Goal: Task Accomplishment & Management: Use online tool/utility

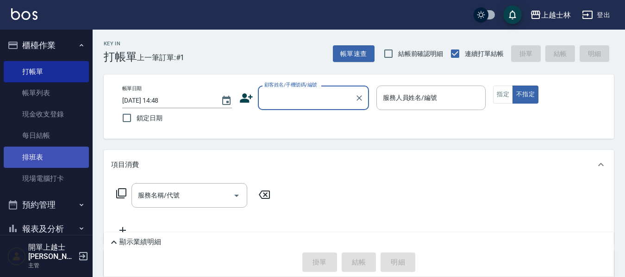
drag, startPoint x: 0, startPoint y: 0, endPoint x: 39, endPoint y: 165, distance: 169.9
click at [39, 165] on link "排班表" at bounding box center [46, 157] width 85 height 21
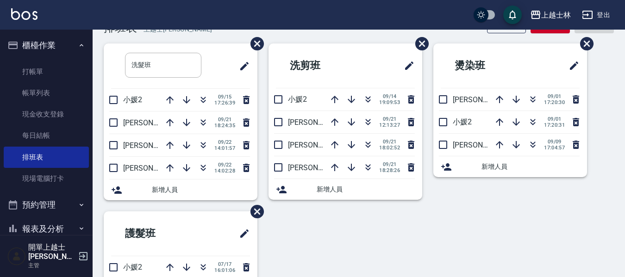
scroll to position [46, 0]
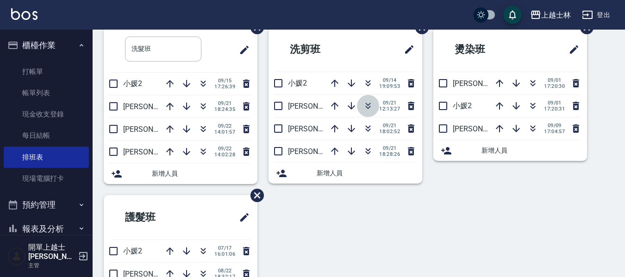
drag, startPoint x: 369, startPoint y: 108, endPoint x: 341, endPoint y: 108, distance: 28.7
click at [369, 108] on icon "button" at bounding box center [367, 105] width 11 height 11
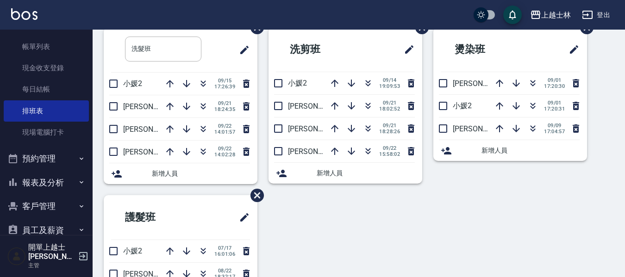
click at [37, 177] on button "報表及分析" at bounding box center [46, 183] width 85 height 24
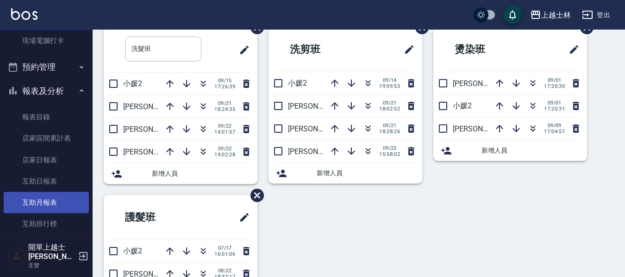
scroll to position [139, 0]
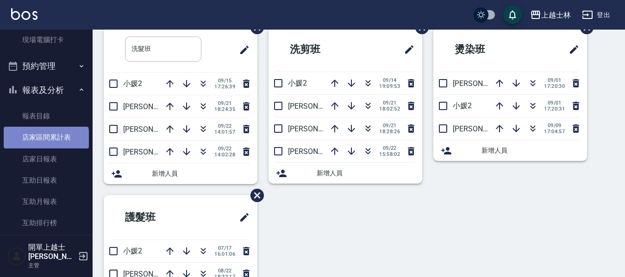
click at [45, 142] on link "店家區間累計表" at bounding box center [46, 137] width 85 height 21
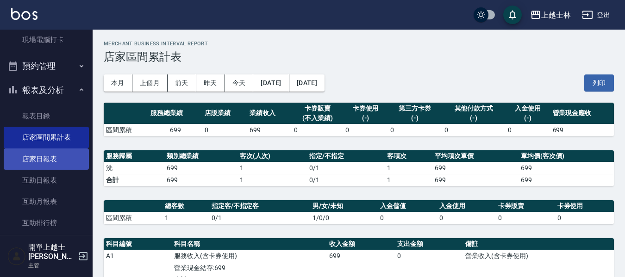
click at [47, 159] on link "店家日報表" at bounding box center [46, 159] width 85 height 21
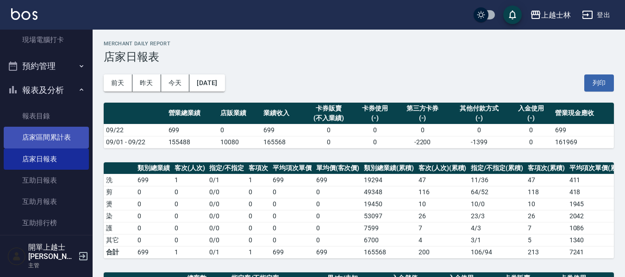
click at [66, 135] on link "店家區間累計表" at bounding box center [46, 137] width 85 height 21
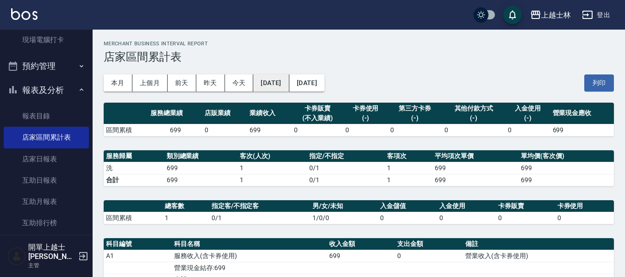
click at [268, 85] on button "[DATE]" at bounding box center [271, 83] width 36 height 17
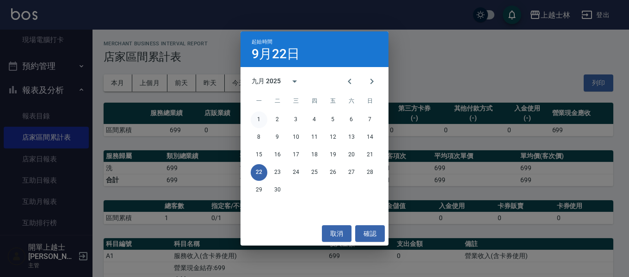
click at [257, 120] on button "1" at bounding box center [259, 120] width 17 height 17
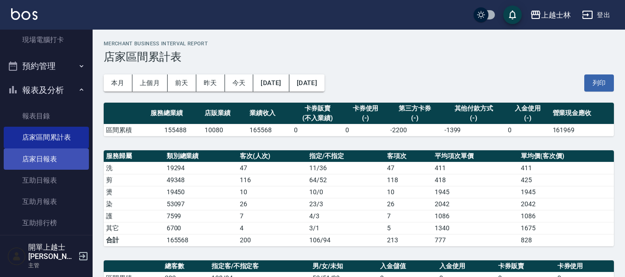
click at [50, 161] on link "店家日報表" at bounding box center [46, 159] width 85 height 21
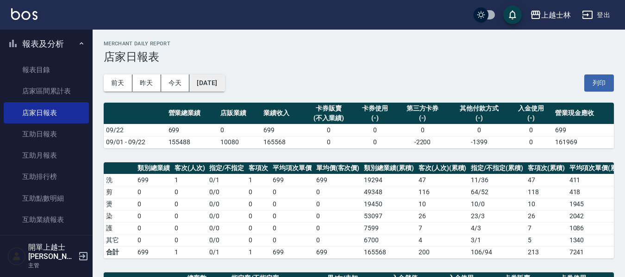
click at [223, 78] on button "[DATE]" at bounding box center [206, 83] width 35 height 17
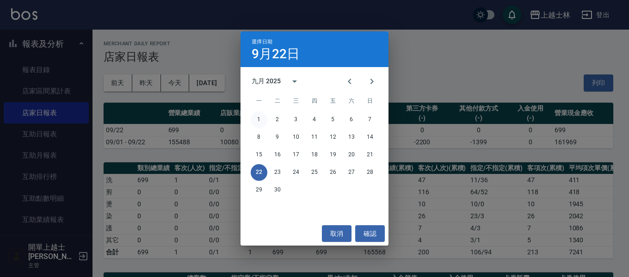
click at [259, 116] on button "1" at bounding box center [259, 120] width 17 height 17
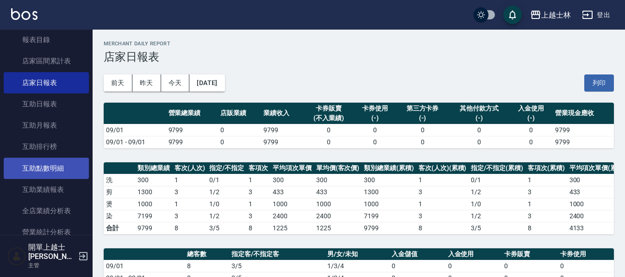
scroll to position [231, 0]
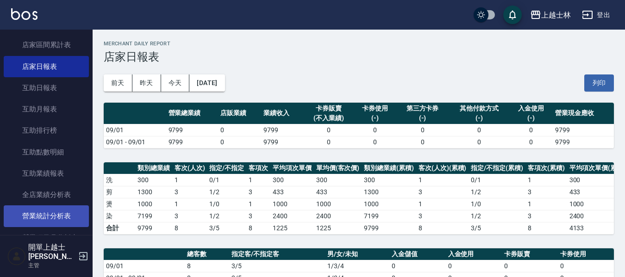
click at [61, 212] on link "營業統計分析表" at bounding box center [46, 215] width 85 height 21
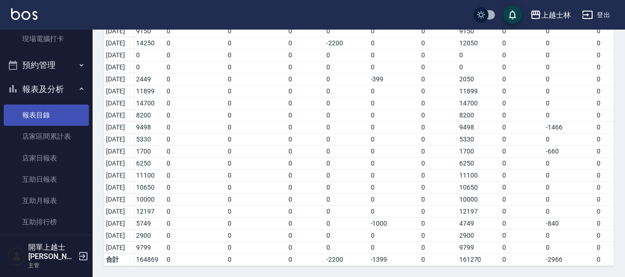
scroll to position [139, 0]
drag, startPoint x: 54, startPoint y: 163, endPoint x: 356, endPoint y: 140, distance: 303.5
click at [54, 163] on link "店家日報表" at bounding box center [46, 159] width 85 height 21
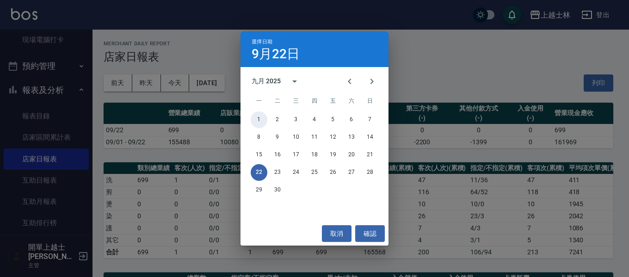
drag, startPoint x: 257, startPoint y: 116, endPoint x: 392, endPoint y: 219, distance: 169.8
click at [258, 116] on button "1" at bounding box center [259, 120] width 17 height 17
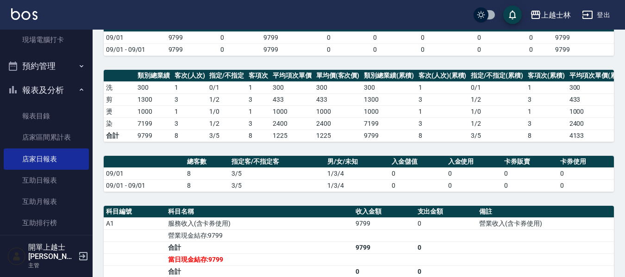
scroll to position [46, 0]
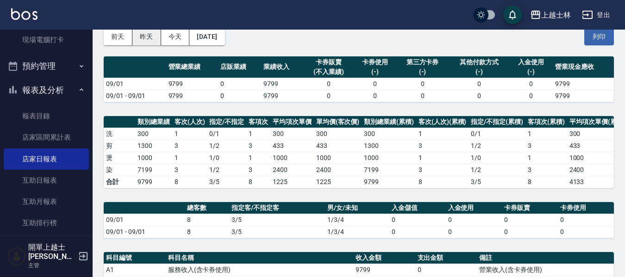
click at [143, 32] on button "昨天" at bounding box center [146, 36] width 29 height 17
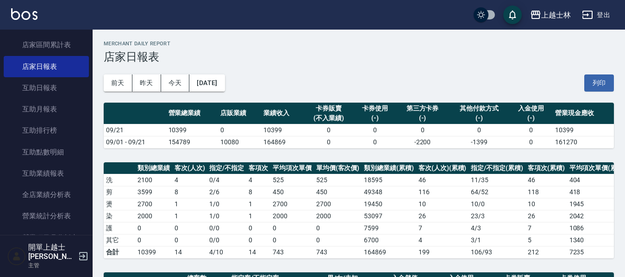
scroll to position [278, 0]
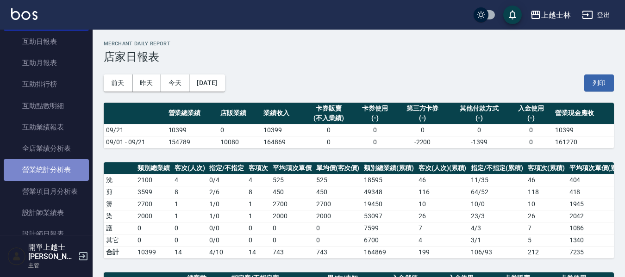
click at [51, 168] on link "營業統計分析表" at bounding box center [46, 169] width 85 height 21
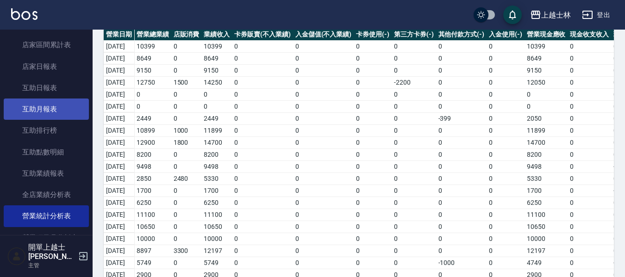
scroll to position [185, 0]
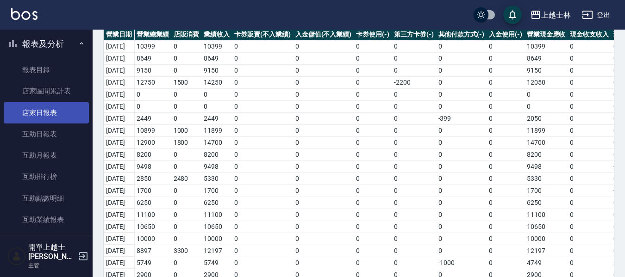
click at [50, 117] on link "店家日報表" at bounding box center [46, 112] width 85 height 21
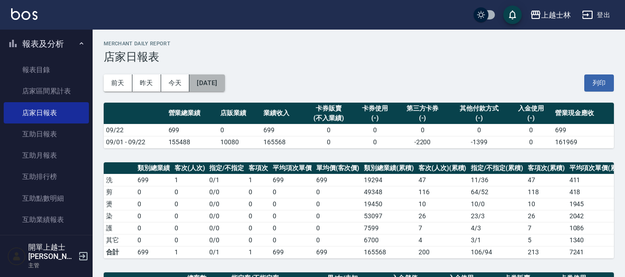
click at [223, 83] on button "[DATE]" at bounding box center [206, 83] width 35 height 17
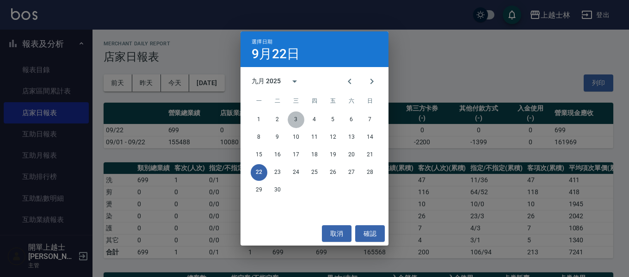
click at [297, 115] on button "3" at bounding box center [296, 120] width 17 height 17
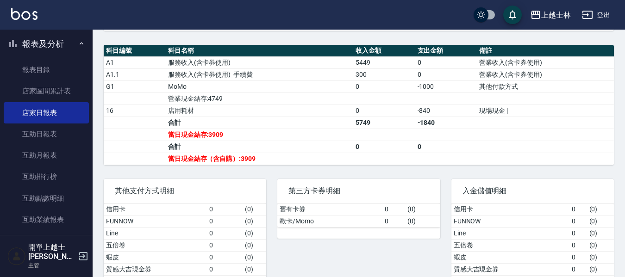
scroll to position [231, 0]
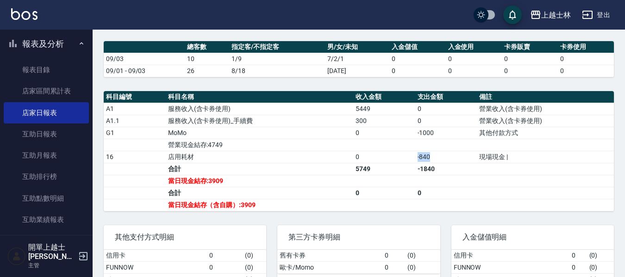
drag, startPoint x: 417, startPoint y: 165, endPoint x: 439, endPoint y: 165, distance: 22.2
click at [439, 163] on td "-840" at bounding box center [446, 157] width 62 height 12
click at [441, 171] on td "-1840" at bounding box center [446, 169] width 62 height 12
drag, startPoint x: 417, startPoint y: 138, endPoint x: 453, endPoint y: 143, distance: 36.5
click at [453, 139] on td "-1000" at bounding box center [446, 133] width 62 height 12
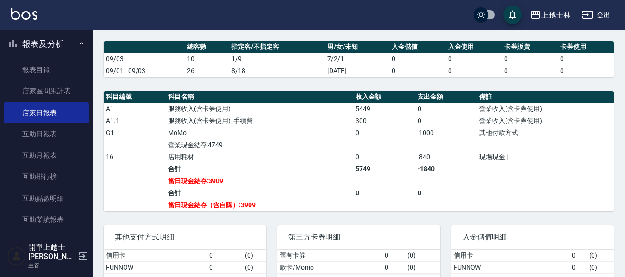
click at [455, 149] on td "a dense table" at bounding box center [446, 145] width 62 height 12
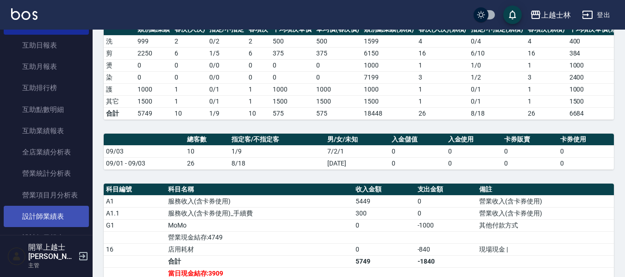
scroll to position [278, 0]
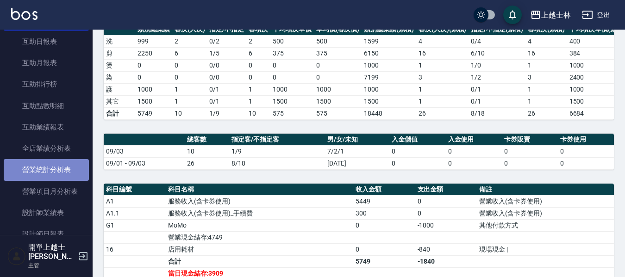
click at [52, 169] on link "營業統計分析表" at bounding box center [46, 169] width 85 height 21
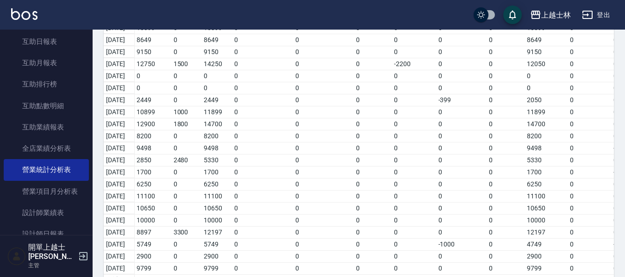
scroll to position [120, 0]
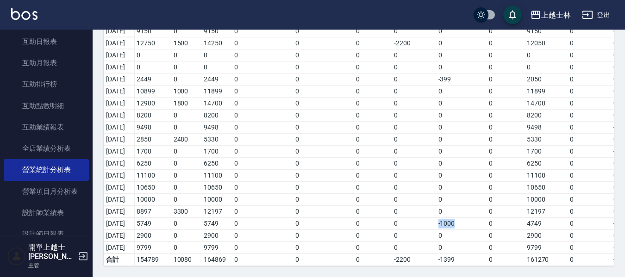
drag, startPoint x: 446, startPoint y: 216, endPoint x: 466, endPoint y: 219, distance: 20.2
click at [466, 219] on td "-1000" at bounding box center [461, 224] width 51 height 12
drag, startPoint x: 459, startPoint y: 194, endPoint x: 467, endPoint y: 187, distance: 10.8
click at [459, 193] on td "0" at bounding box center [461, 199] width 51 height 12
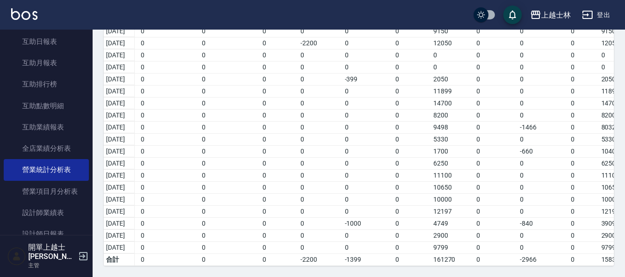
scroll to position [0, 116]
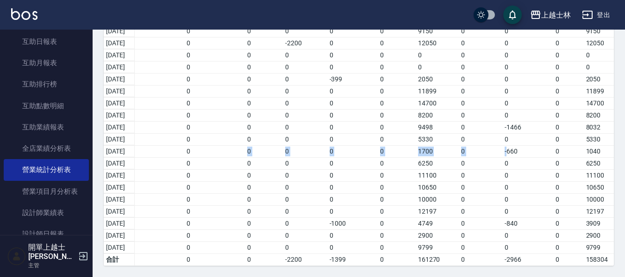
drag, startPoint x: 524, startPoint y: 144, endPoint x: 207, endPoint y: 142, distance: 317.5
click at [207, 145] on tr "[DATE] 1700 0 1700 0 0 0 0 0 0 1700 0 -660 0 1040" at bounding box center [304, 151] width 619 height 12
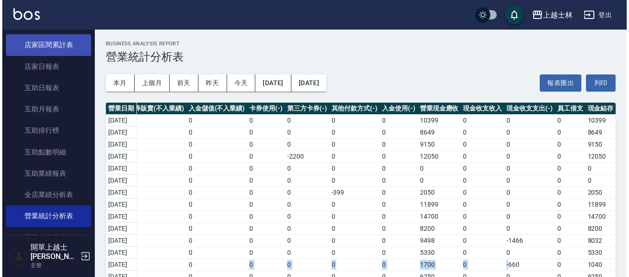
scroll to position [185, 0]
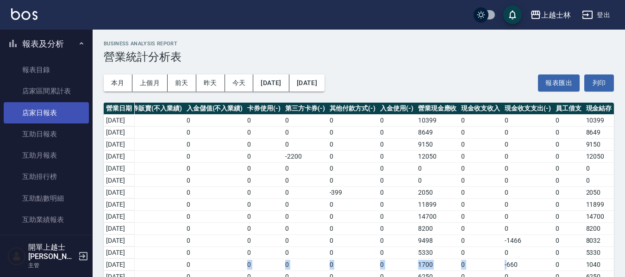
click at [52, 117] on link "店家日報表" at bounding box center [46, 112] width 85 height 21
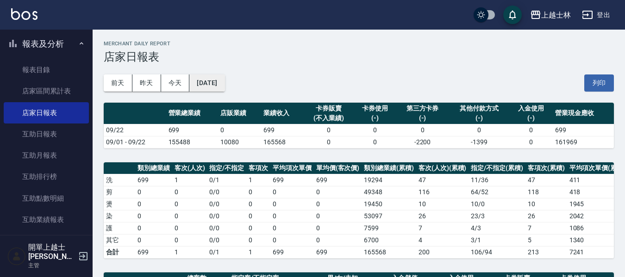
click at [224, 76] on button "[DATE]" at bounding box center [206, 83] width 35 height 17
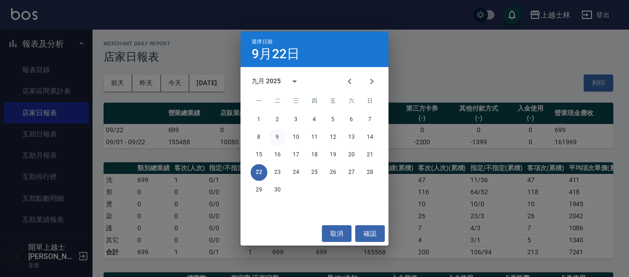
click at [278, 137] on button "9" at bounding box center [277, 137] width 17 height 17
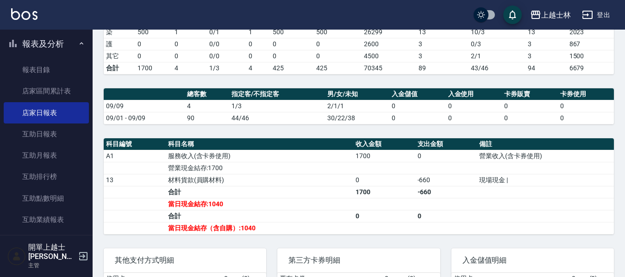
scroll to position [185, 0]
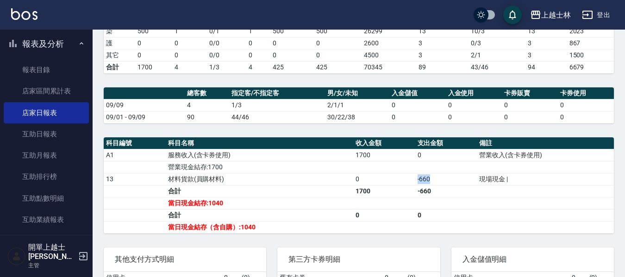
drag, startPoint x: 415, startPoint y: 187, endPoint x: 439, endPoint y: 189, distance: 24.2
click at [439, 185] on td "-660" at bounding box center [446, 179] width 62 height 12
click at [445, 194] on td "-660" at bounding box center [446, 191] width 62 height 12
drag, startPoint x: 417, startPoint y: 184, endPoint x: 448, endPoint y: 190, distance: 31.0
click at [446, 185] on td "-660" at bounding box center [446, 179] width 62 height 12
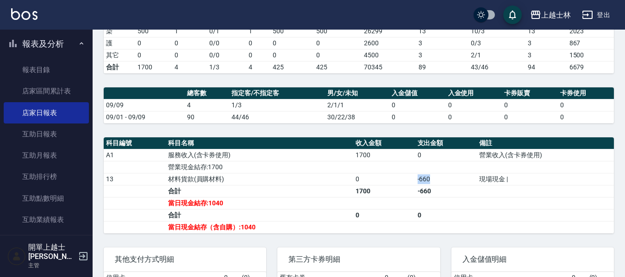
click at [448, 185] on td "-660" at bounding box center [446, 179] width 62 height 12
drag, startPoint x: 412, startPoint y: 187, endPoint x: 463, endPoint y: 192, distance: 50.7
click at [459, 185] on tr "13 材料貨款(員購材料) 0 -660 現場現金 |" at bounding box center [359, 179] width 510 height 12
click at [464, 194] on td "-660" at bounding box center [446, 191] width 62 height 12
drag, startPoint x: 430, startPoint y: 188, endPoint x: 497, endPoint y: 188, distance: 66.6
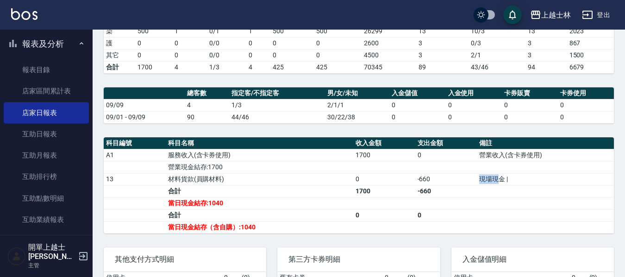
click at [497, 185] on tr "13 材料貨款(員購材料) 0 -660 現場現金 |" at bounding box center [359, 179] width 510 height 12
click at [503, 197] on td "a dense table" at bounding box center [545, 191] width 137 height 12
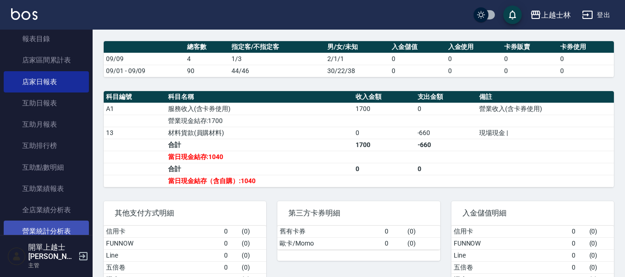
scroll to position [231, 0]
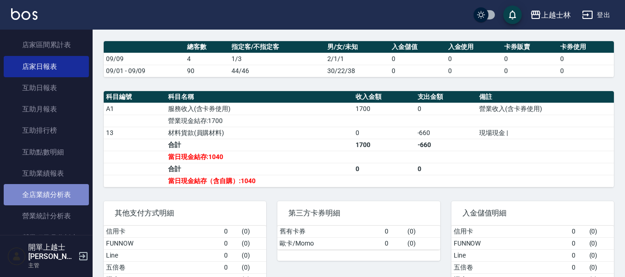
click at [51, 195] on link "全店業績分析表" at bounding box center [46, 194] width 85 height 21
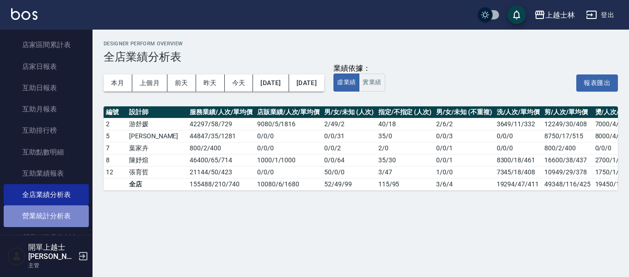
click at [55, 215] on link "營業統計分析表" at bounding box center [46, 215] width 85 height 21
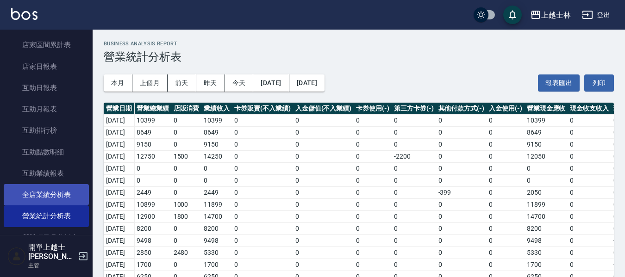
click at [53, 198] on link "全店業績分析表" at bounding box center [46, 194] width 85 height 21
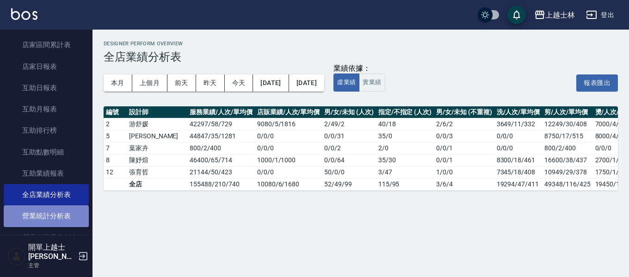
click at [54, 213] on link "營業統計分析表" at bounding box center [46, 215] width 85 height 21
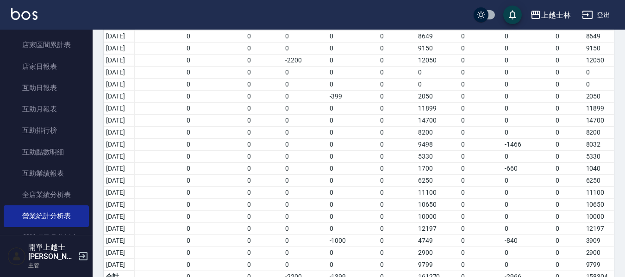
scroll to position [74, 0]
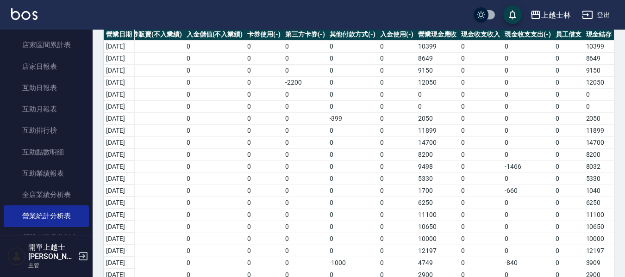
click at [514, 166] on td "-1466" at bounding box center [527, 167] width 51 height 12
drag, startPoint x: 497, startPoint y: 169, endPoint x: 534, endPoint y: 169, distance: 37.5
click at [534, 169] on tr "[DATE] 9498 0 9498 0 0 0 0 0 0 9498 0 -1466 0 8032" at bounding box center [304, 167] width 619 height 12
drag, startPoint x: 142, startPoint y: 162, endPoint x: 504, endPoint y: 168, distance: 362.0
click at [504, 168] on tr "[DATE] 9498 0 9498 0 0 0 0 0 0 9498 0 -1466 0 8032" at bounding box center [304, 167] width 619 height 12
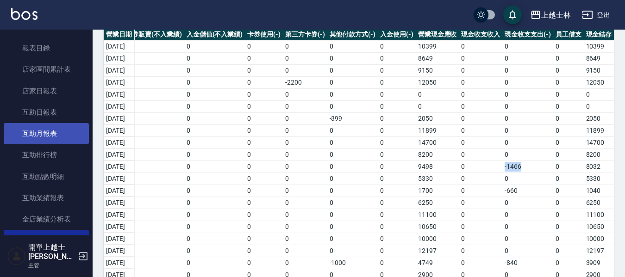
scroll to position [185, 0]
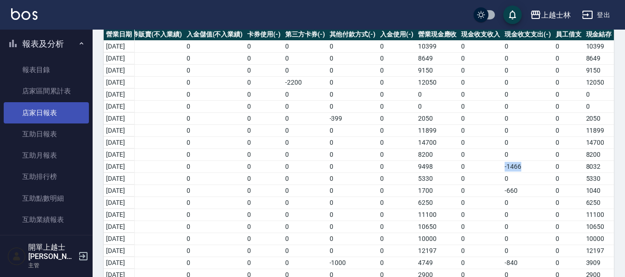
click at [40, 108] on link "店家日報表" at bounding box center [46, 112] width 85 height 21
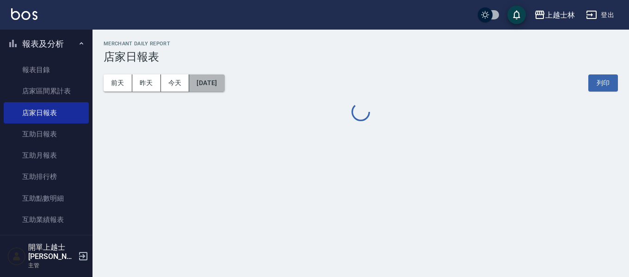
click at [205, 79] on button "[DATE]" at bounding box center [206, 83] width 35 height 17
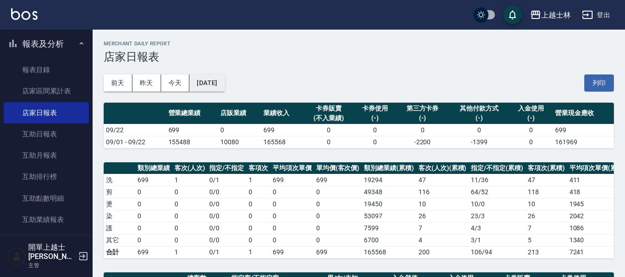
click at [221, 85] on button "[DATE]" at bounding box center [206, 83] width 35 height 17
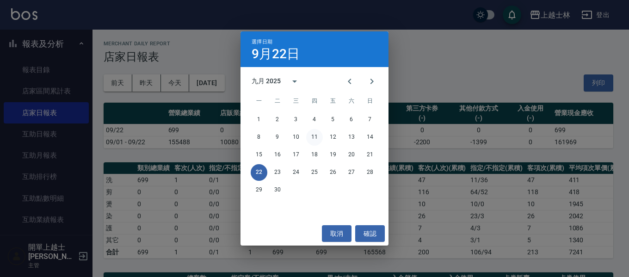
click at [320, 136] on button "11" at bounding box center [314, 137] width 17 height 17
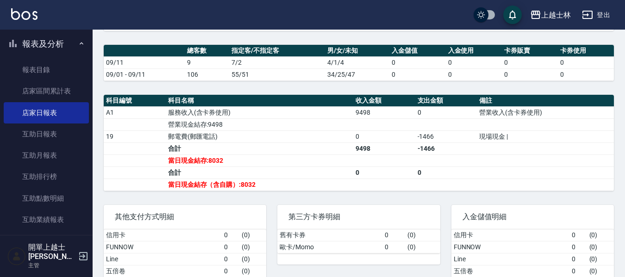
scroll to position [231, 0]
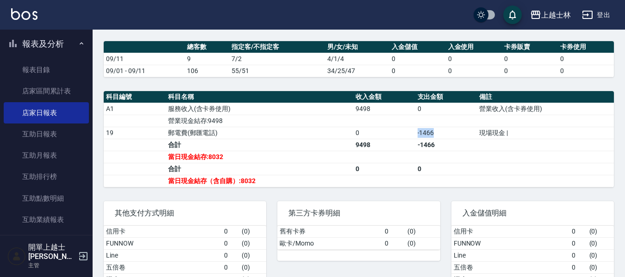
drag, startPoint x: 411, startPoint y: 136, endPoint x: 450, endPoint y: 137, distance: 38.9
click at [450, 137] on tr "19 郵電費(郵匯電話) 0 -1466 現場現金 |" at bounding box center [359, 133] width 510 height 12
click at [450, 187] on td "a dense table" at bounding box center [446, 181] width 62 height 12
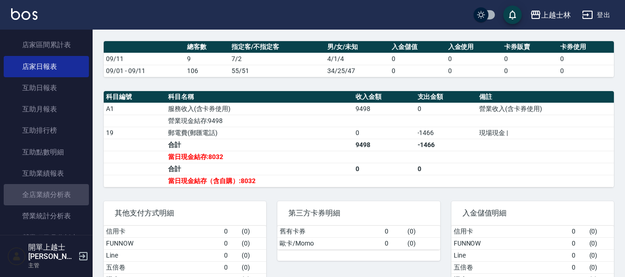
drag, startPoint x: 58, startPoint y: 197, endPoint x: 98, endPoint y: 232, distance: 53.4
click at [58, 197] on link "全店業績分析表" at bounding box center [46, 194] width 85 height 21
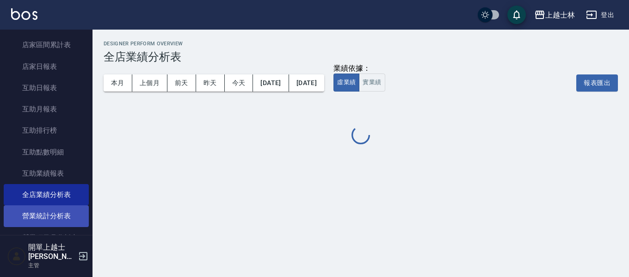
click at [67, 215] on link "營業統計分析表" at bounding box center [46, 215] width 85 height 21
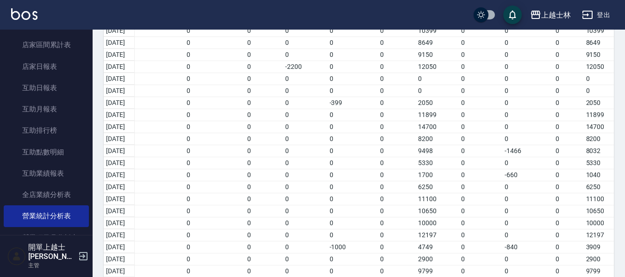
scroll to position [74, 0]
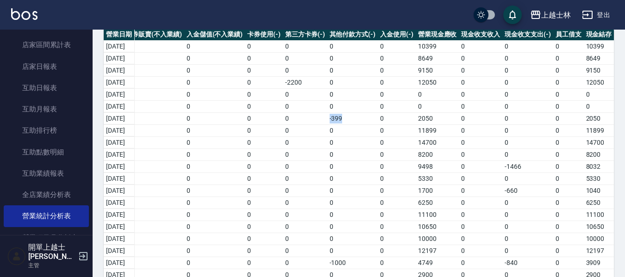
drag, startPoint x: 330, startPoint y: 117, endPoint x: 344, endPoint y: 120, distance: 15.1
click at [344, 120] on td "-399" at bounding box center [352, 118] width 51 height 12
drag, startPoint x: 163, startPoint y: 121, endPoint x: 342, endPoint y: 120, distance: 179.1
click at [342, 120] on tr "[DATE] 2449 0 2449 0 0 0 0 -399 0 2050 0 0 0 2050" at bounding box center [304, 118] width 619 height 12
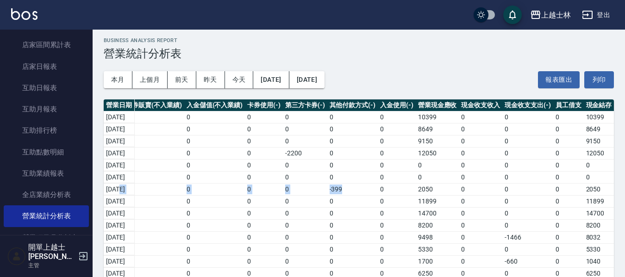
scroll to position [0, 0]
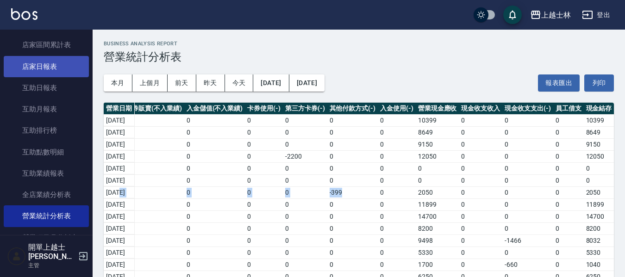
click at [27, 72] on link "店家日報表" at bounding box center [46, 66] width 85 height 21
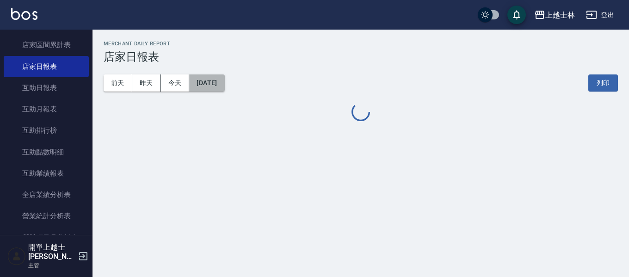
click at [207, 89] on button "[DATE]" at bounding box center [206, 83] width 35 height 17
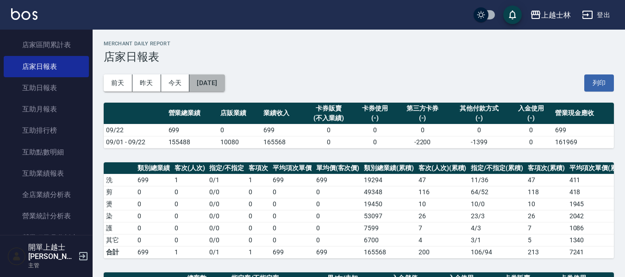
click at [223, 82] on button "[DATE]" at bounding box center [206, 83] width 35 height 17
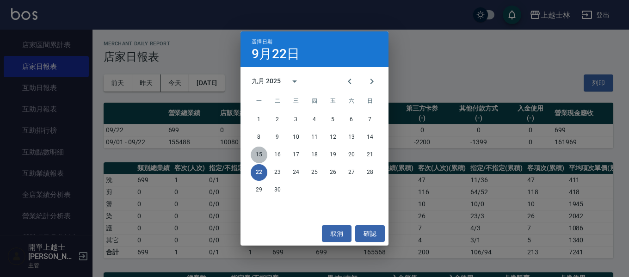
click at [256, 155] on button "15" at bounding box center [259, 155] width 17 height 17
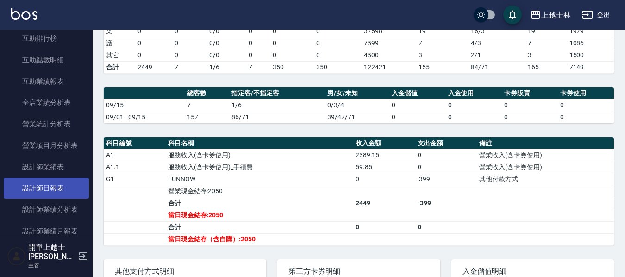
scroll to position [324, 0]
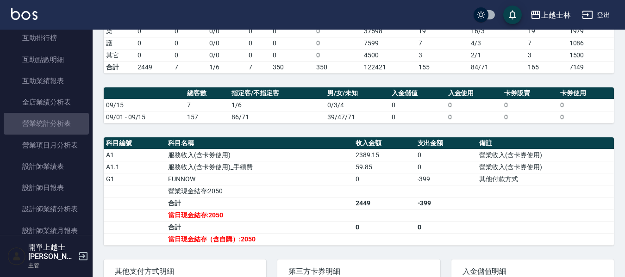
drag, startPoint x: 52, startPoint y: 119, endPoint x: 324, endPoint y: 173, distance: 277.3
click at [52, 119] on link "營業統計分析表" at bounding box center [46, 123] width 85 height 21
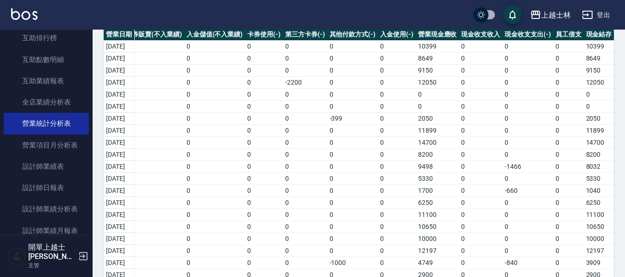
scroll to position [28, 0]
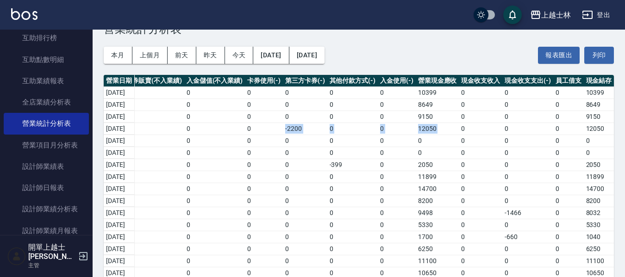
drag, startPoint x: 272, startPoint y: 126, endPoint x: 463, endPoint y: 131, distance: 190.8
click at [463, 131] on tr "[DATE] 12750 1500 14250 0 0 0 -2200 0 0 12050 0 0 0 12050" at bounding box center [304, 129] width 619 height 12
click at [327, 145] on td "0" at bounding box center [352, 141] width 51 height 12
drag, startPoint x: 289, startPoint y: 130, endPoint x: 316, endPoint y: 129, distance: 26.9
click at [316, 129] on td "-2200" at bounding box center [305, 129] width 44 height 12
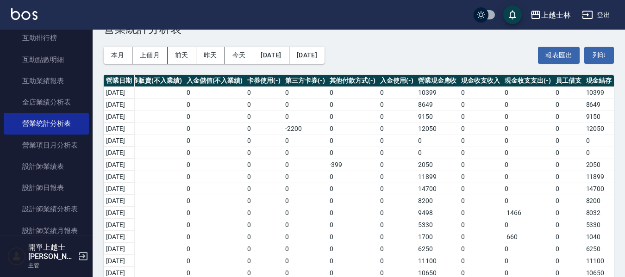
click at [314, 139] on td "0" at bounding box center [305, 141] width 44 height 12
drag, startPoint x: 283, startPoint y: 130, endPoint x: 308, endPoint y: 130, distance: 24.5
click at [308, 130] on tr "[DATE] 12750 1500 14250 0 0 0 -2200 0 0 12050 0 0 0 12050" at bounding box center [304, 129] width 619 height 12
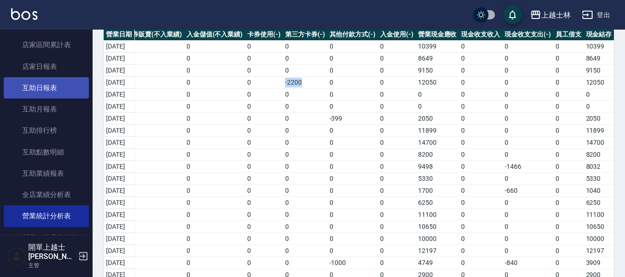
scroll to position [185, 0]
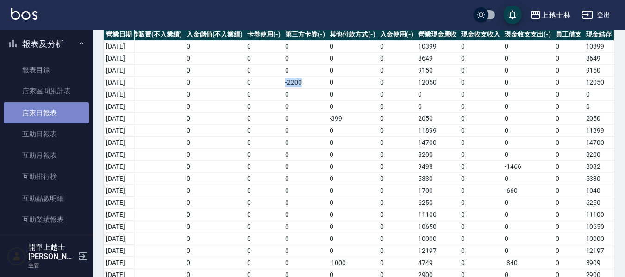
click at [56, 114] on link "店家日報表" at bounding box center [46, 112] width 85 height 21
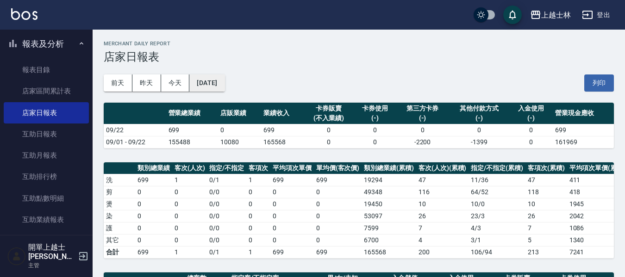
click at [217, 85] on button "[DATE]" at bounding box center [206, 83] width 35 height 17
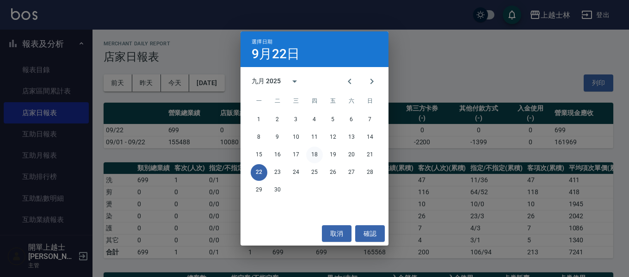
click at [307, 155] on button "18" at bounding box center [314, 155] width 17 height 17
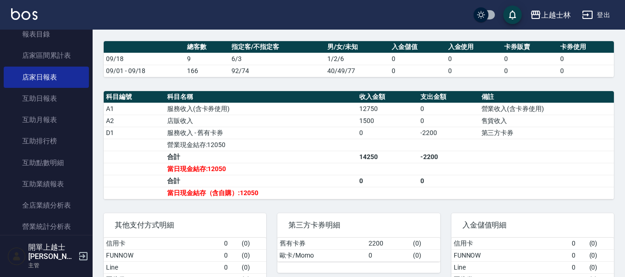
scroll to position [278, 0]
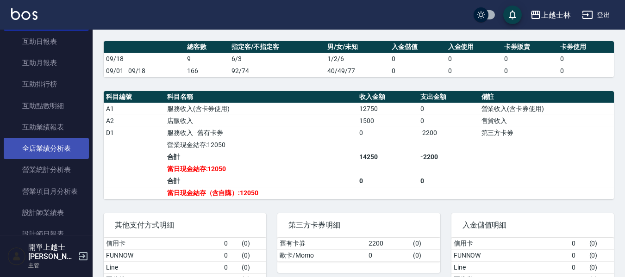
click at [46, 156] on link "全店業績分析表" at bounding box center [46, 148] width 85 height 21
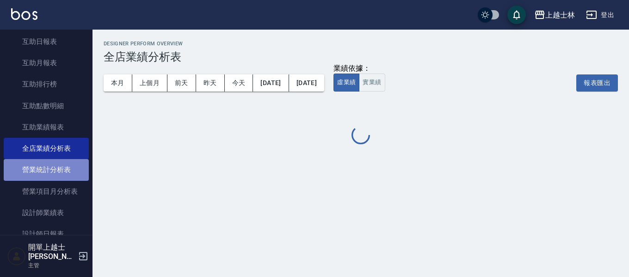
click at [55, 174] on link "營業統計分析表" at bounding box center [46, 169] width 85 height 21
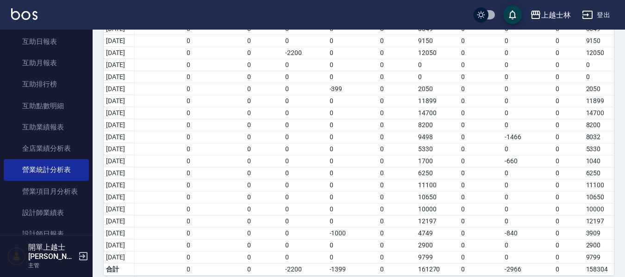
scroll to position [120, 0]
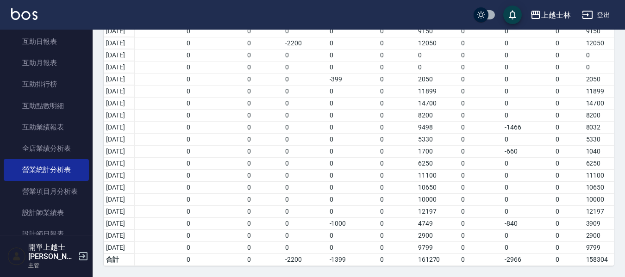
click at [515, 218] on td "-840" at bounding box center [527, 224] width 51 height 12
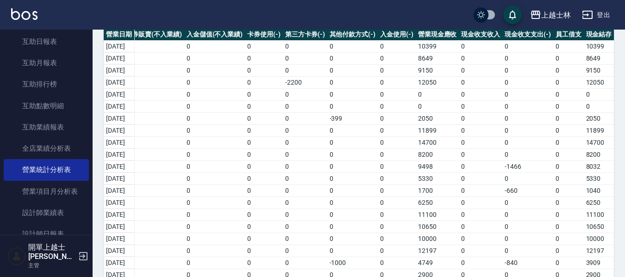
click at [522, 188] on td "-660" at bounding box center [527, 191] width 51 height 12
click at [508, 167] on td "-1466" at bounding box center [527, 167] width 51 height 12
drag, startPoint x: 508, startPoint y: 167, endPoint x: 305, endPoint y: 174, distance: 202.9
click at [305, 174] on tbody "[DATE] 10399 0 10399 0 0 0 0 0 0 10399 0 0 0 10399 [DATE] 8649 0 8649 0 0 0 0 0…" at bounding box center [304, 172] width 619 height 265
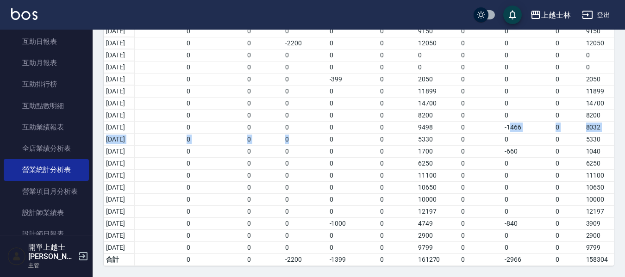
scroll to position [28, 0]
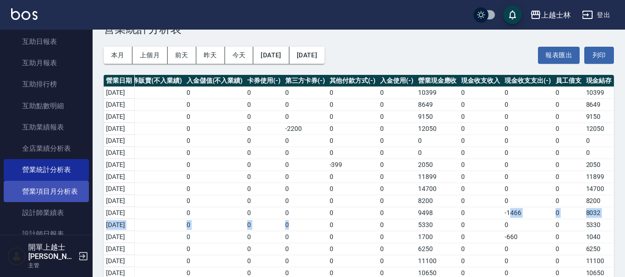
click at [55, 190] on link "營業項目月分析表" at bounding box center [46, 191] width 85 height 21
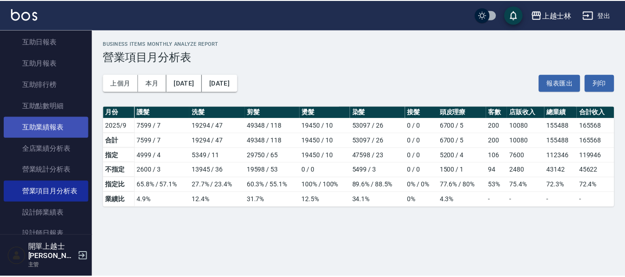
scroll to position [231, 0]
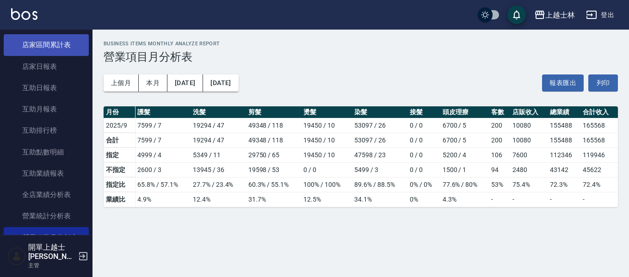
click at [49, 46] on link "店家區間累計表" at bounding box center [46, 44] width 85 height 21
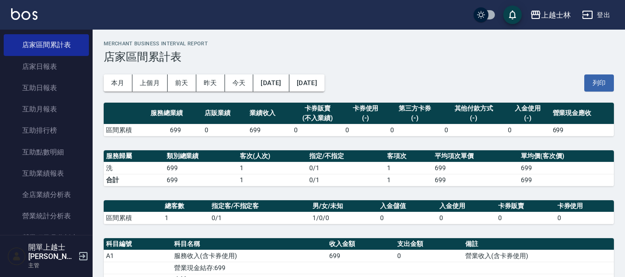
click at [279, 79] on button "[DATE]" at bounding box center [271, 83] width 36 height 17
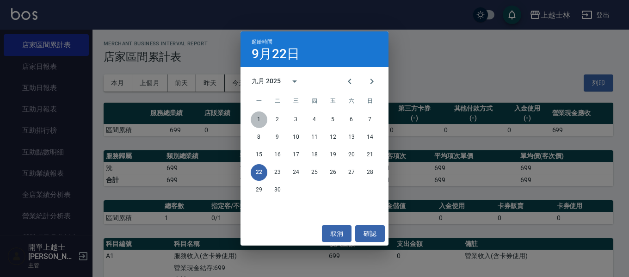
click at [259, 119] on button "1" at bounding box center [259, 120] width 17 height 17
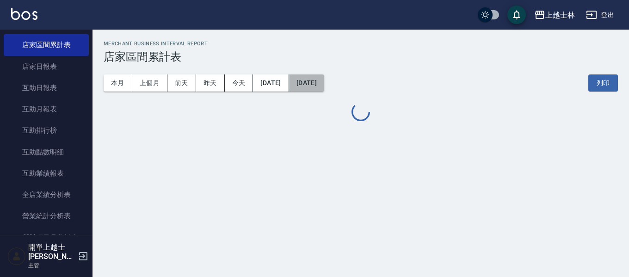
click at [324, 85] on button "[DATE]" at bounding box center [306, 83] width 35 height 17
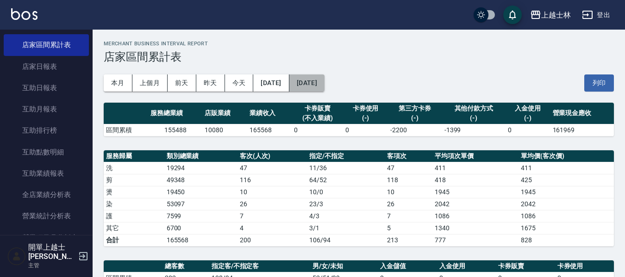
click at [323, 81] on button "[DATE]" at bounding box center [306, 83] width 35 height 17
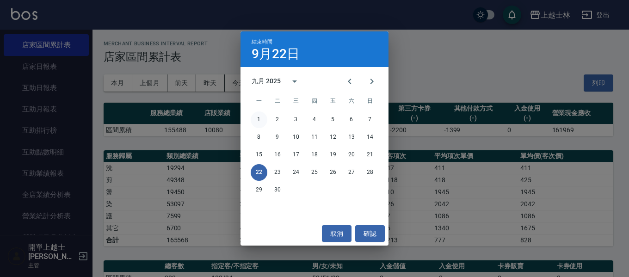
click at [262, 119] on button "1" at bounding box center [259, 120] width 17 height 17
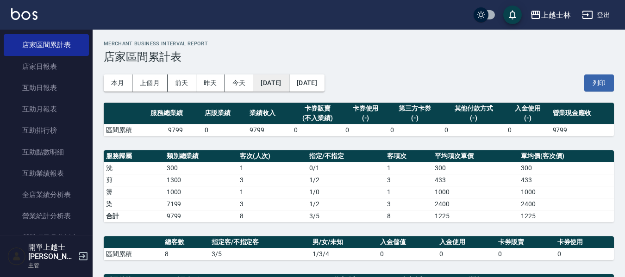
click at [263, 79] on button "[DATE]" at bounding box center [271, 83] width 36 height 17
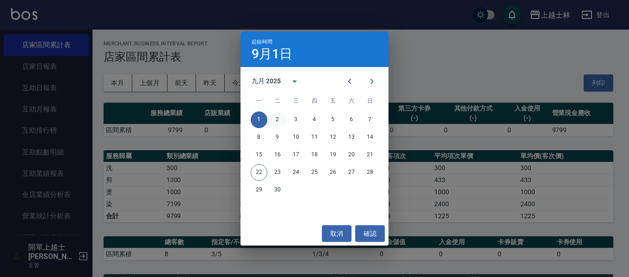
click at [276, 116] on button "2" at bounding box center [277, 120] width 17 height 17
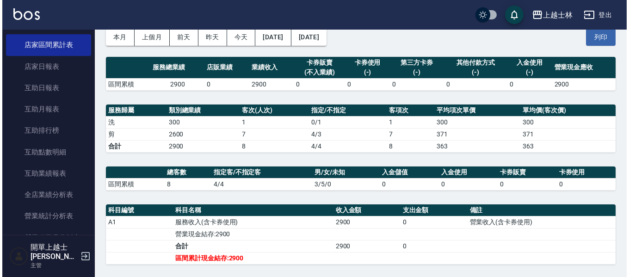
scroll to position [46, 0]
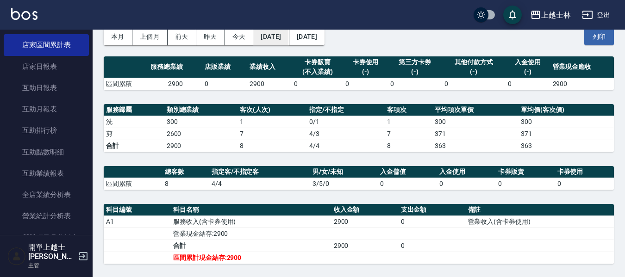
click at [287, 39] on button "[DATE]" at bounding box center [271, 36] width 36 height 17
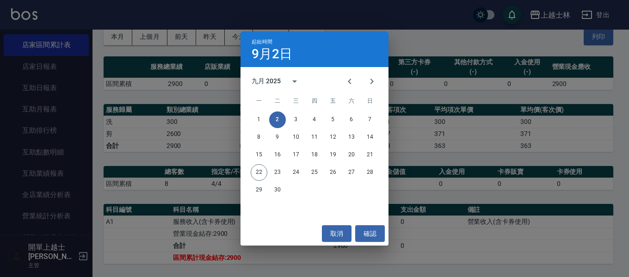
click at [284, 124] on button "2" at bounding box center [277, 120] width 17 height 17
click at [294, 116] on button "3" at bounding box center [296, 120] width 17 height 17
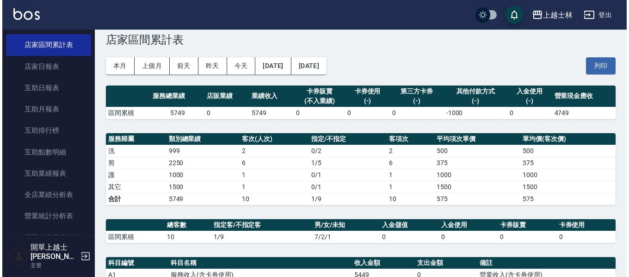
scroll to position [46, 0]
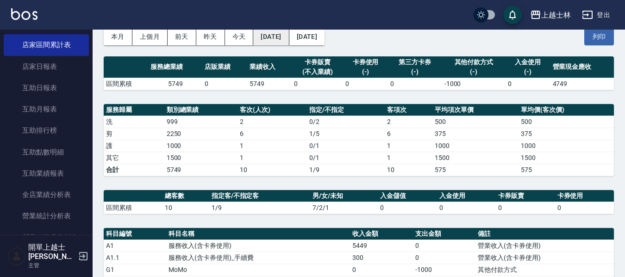
click at [268, 38] on button "[DATE]" at bounding box center [271, 36] width 36 height 17
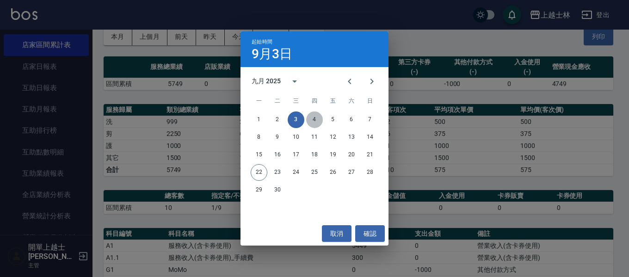
click at [316, 119] on button "4" at bounding box center [314, 120] width 17 height 17
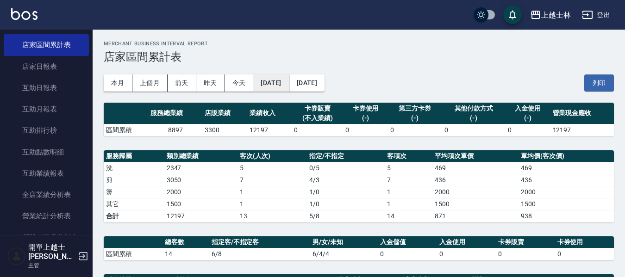
click at [289, 81] on button "[DATE]" at bounding box center [271, 83] width 36 height 17
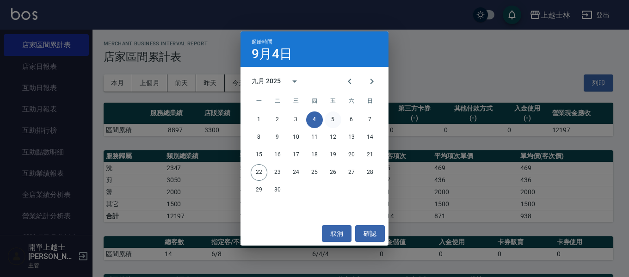
click at [329, 118] on button "5" at bounding box center [333, 120] width 17 height 17
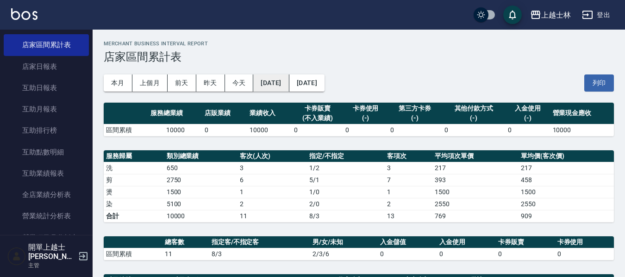
click at [255, 79] on button "[DATE]" at bounding box center [271, 83] width 36 height 17
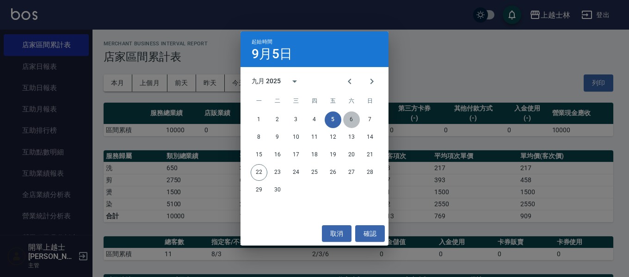
click at [349, 118] on button "6" at bounding box center [351, 120] width 17 height 17
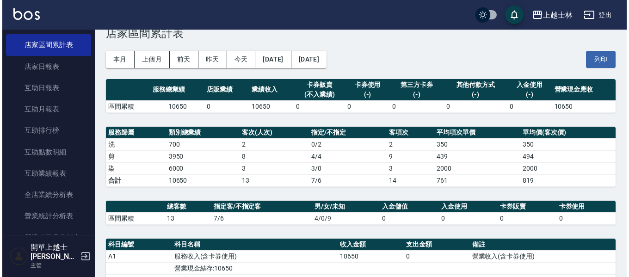
scroll to position [46, 0]
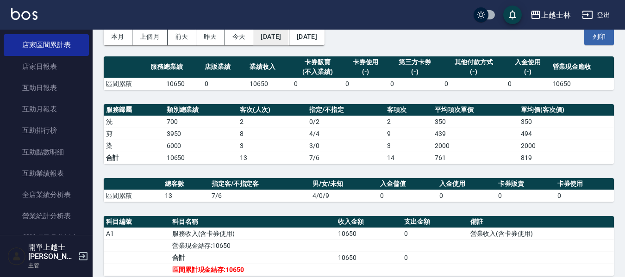
click at [266, 34] on button "[DATE]" at bounding box center [271, 36] width 36 height 17
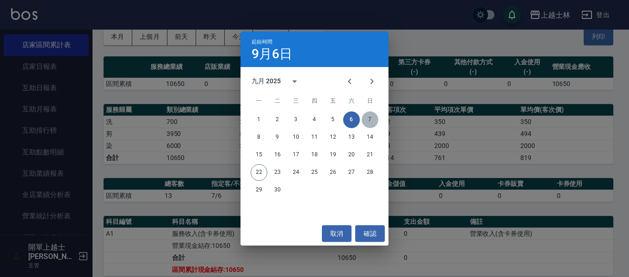
drag, startPoint x: 369, startPoint y: 113, endPoint x: 378, endPoint y: 151, distance: 39.1
click at [369, 114] on button "7" at bounding box center [370, 120] width 17 height 17
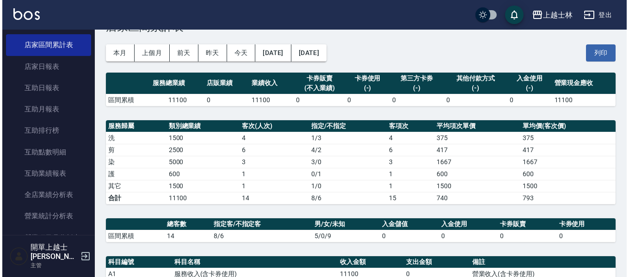
scroll to position [46, 0]
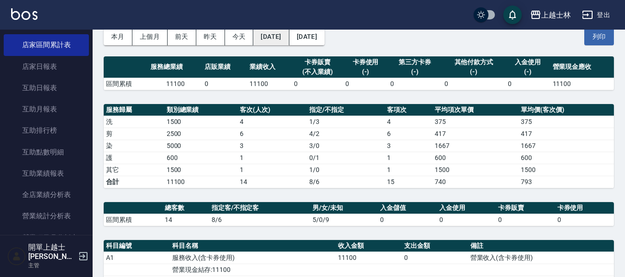
click at [269, 35] on button "[DATE]" at bounding box center [271, 36] width 36 height 17
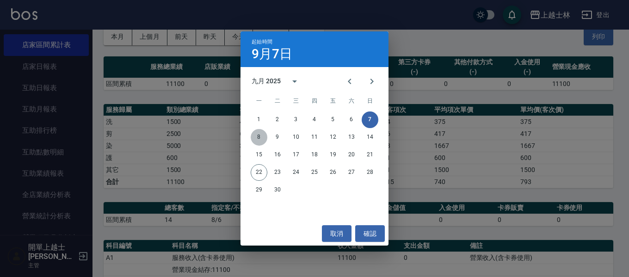
click at [259, 136] on button "8" at bounding box center [259, 137] width 17 height 17
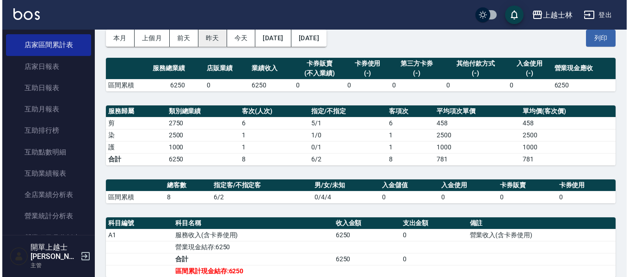
scroll to position [24, 0]
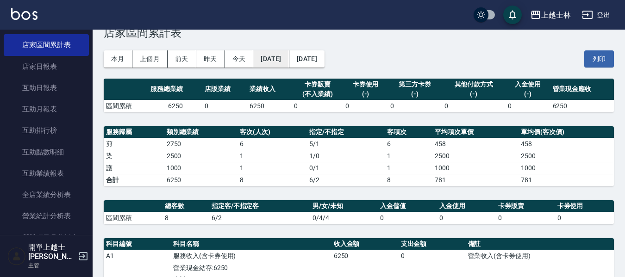
click at [258, 58] on button "[DATE]" at bounding box center [271, 58] width 36 height 17
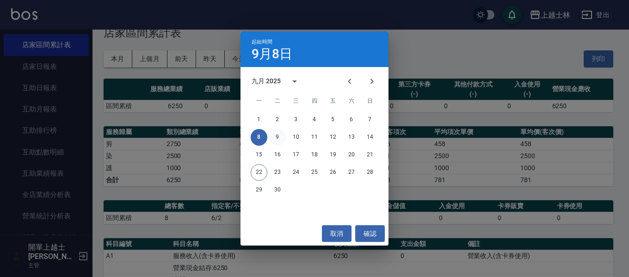
click at [278, 134] on button "9" at bounding box center [277, 137] width 17 height 17
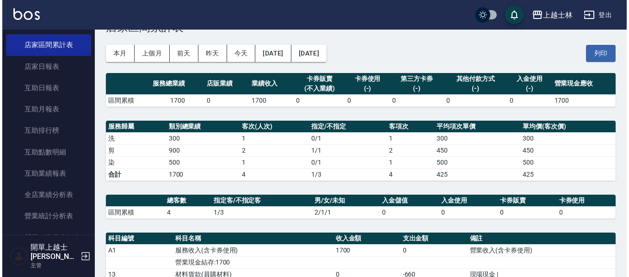
scroll to position [46, 0]
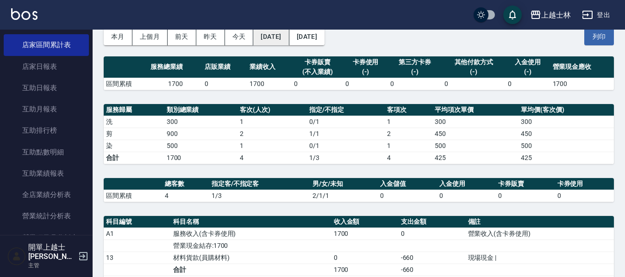
click at [280, 32] on button "[DATE]" at bounding box center [271, 36] width 36 height 17
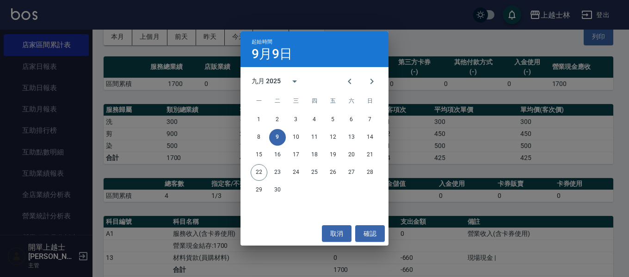
click at [298, 128] on div "1 2 3 4 5 6 7 8 9 10 11 12 13 14 15 16 17 18 19 20 21 22 23 24 25 26 27 28 29 30" at bounding box center [315, 155] width 148 height 89
click at [298, 135] on button "10" at bounding box center [296, 137] width 17 height 17
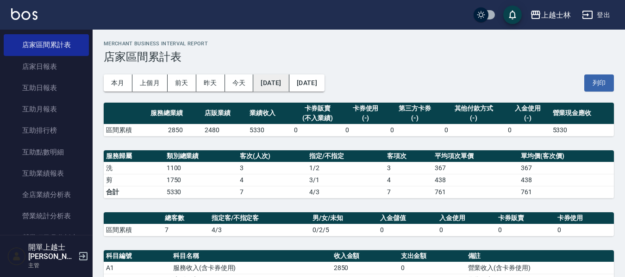
click at [284, 79] on button "[DATE]" at bounding box center [271, 83] width 36 height 17
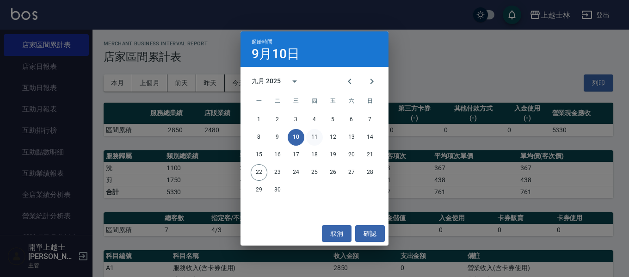
click at [314, 136] on button "11" at bounding box center [314, 137] width 17 height 17
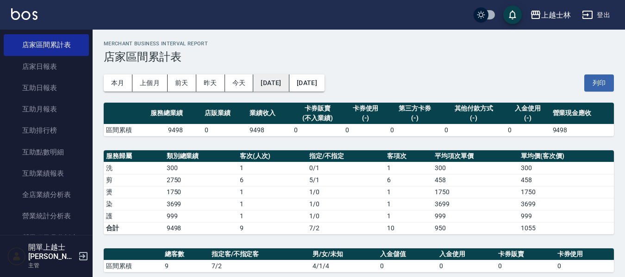
click at [289, 81] on button "[DATE]" at bounding box center [271, 83] width 36 height 17
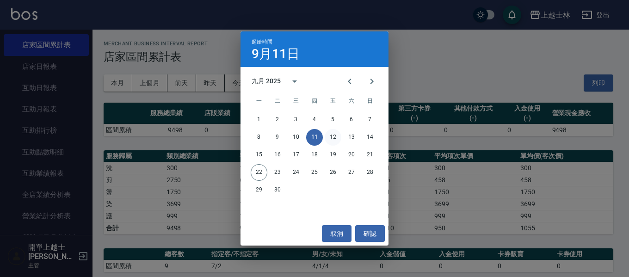
click at [331, 136] on button "12" at bounding box center [333, 137] width 17 height 17
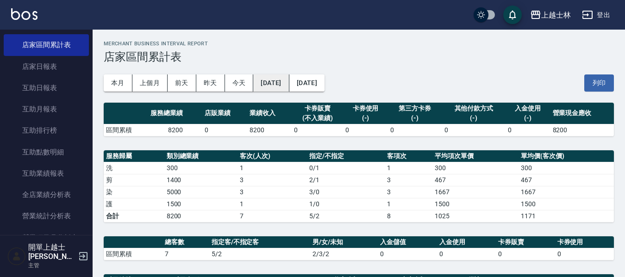
click at [289, 81] on button "[DATE]" at bounding box center [271, 83] width 36 height 17
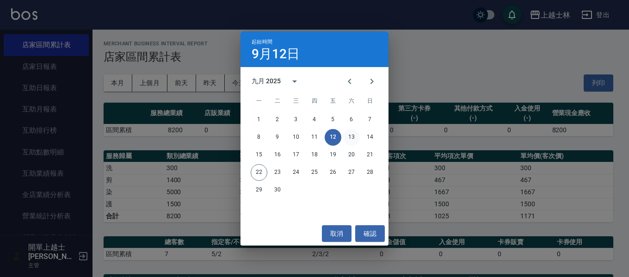
click at [351, 140] on button "13" at bounding box center [351, 137] width 17 height 17
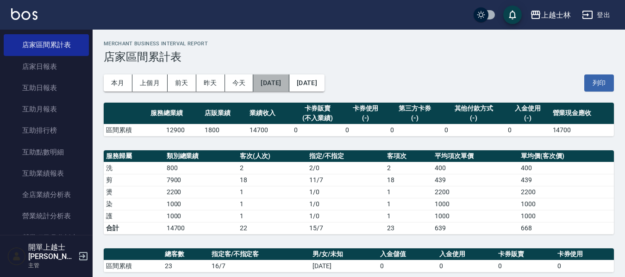
click at [289, 80] on button "[DATE]" at bounding box center [271, 83] width 36 height 17
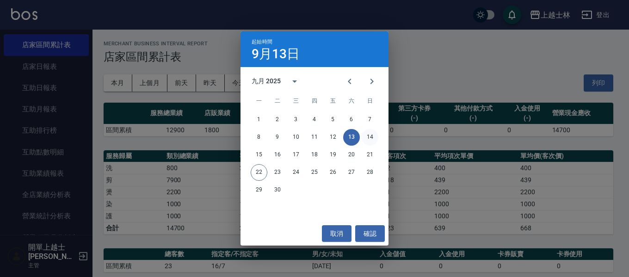
click at [369, 136] on button "14" at bounding box center [370, 137] width 17 height 17
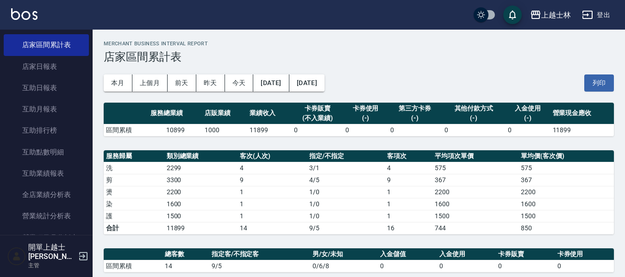
click at [281, 74] on div "本月 上個月 [DATE] [DATE] [DATE] [DATE] [DATE] 列印" at bounding box center [359, 82] width 510 height 39
click at [281, 81] on button "[DATE]" at bounding box center [271, 83] width 36 height 17
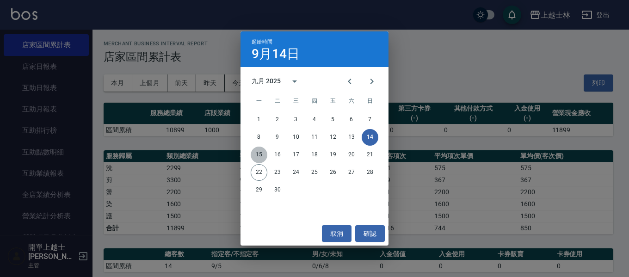
click at [255, 153] on button "15" at bounding box center [259, 155] width 17 height 17
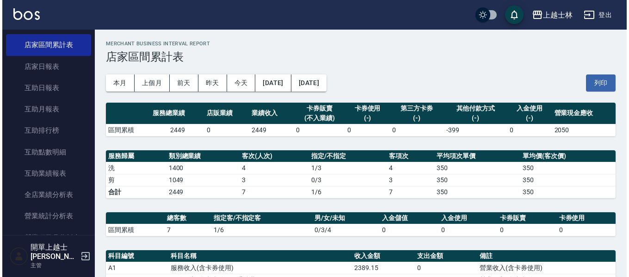
scroll to position [46, 0]
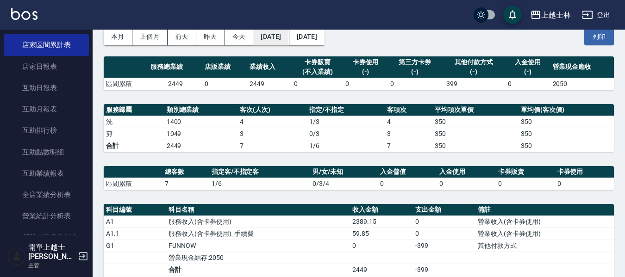
click at [264, 42] on button "[DATE]" at bounding box center [271, 36] width 36 height 17
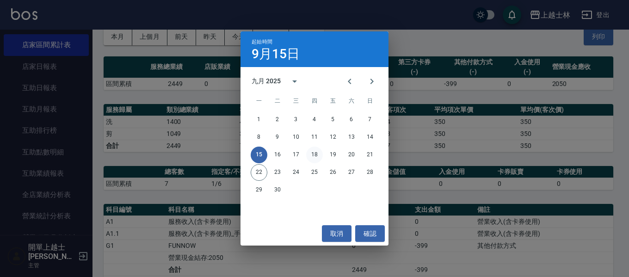
click at [317, 152] on button "18" at bounding box center [314, 155] width 17 height 17
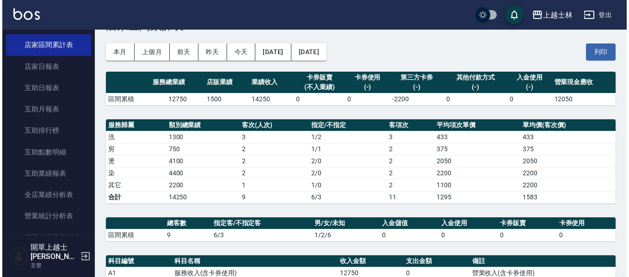
scroll to position [46, 0]
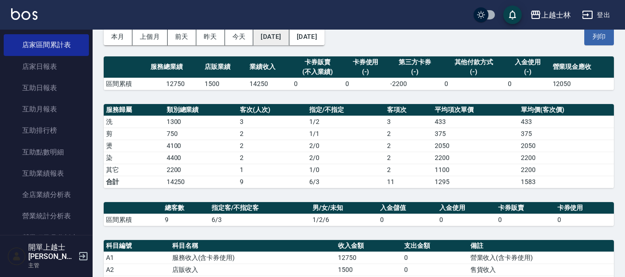
click at [289, 39] on button "[DATE]" at bounding box center [271, 36] width 36 height 17
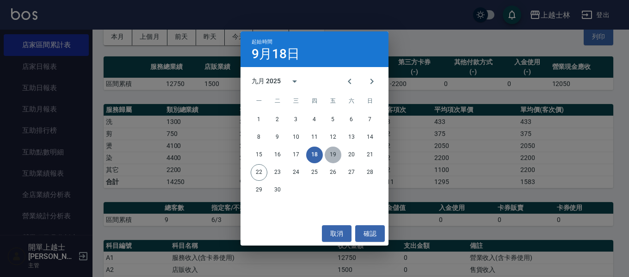
drag, startPoint x: 328, startPoint y: 151, endPoint x: 400, endPoint y: 189, distance: 82.2
click at [328, 151] on button "19" at bounding box center [333, 155] width 17 height 17
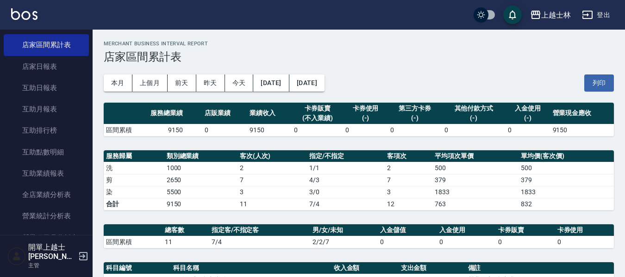
click at [267, 70] on div "本月 上個月 [DATE] [DATE] [DATE] [DATE] [DATE] 列印" at bounding box center [359, 82] width 510 height 39
click at [271, 89] on button "[DATE]" at bounding box center [271, 83] width 36 height 17
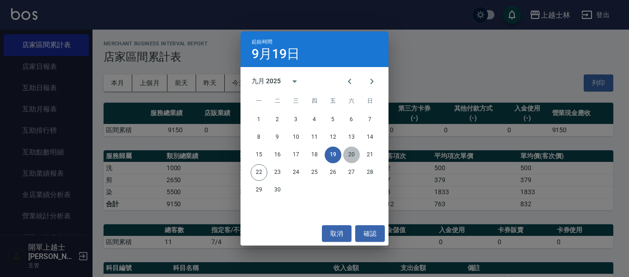
click at [352, 158] on button "20" at bounding box center [351, 155] width 17 height 17
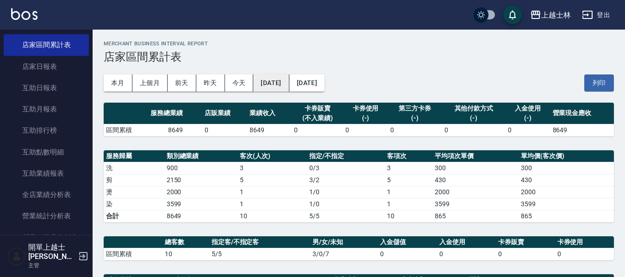
click at [289, 87] on button "[DATE]" at bounding box center [271, 83] width 36 height 17
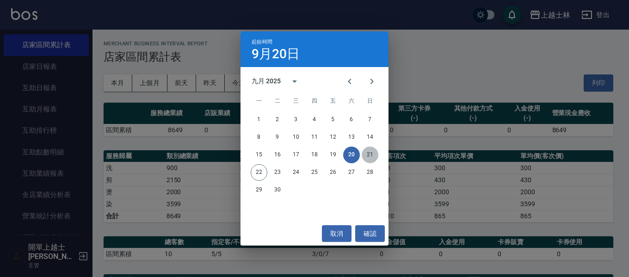
click at [364, 156] on button "21" at bounding box center [370, 155] width 17 height 17
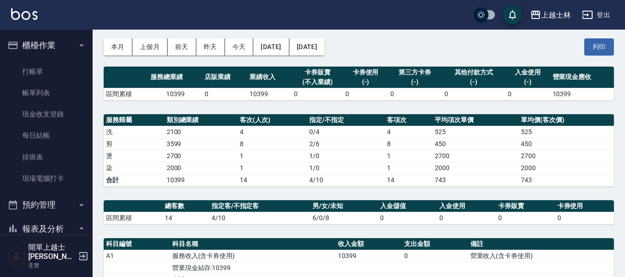
drag, startPoint x: 52, startPoint y: 72, endPoint x: 68, endPoint y: 3, distance: 71.1
click at [52, 73] on link "打帳單" at bounding box center [46, 71] width 85 height 21
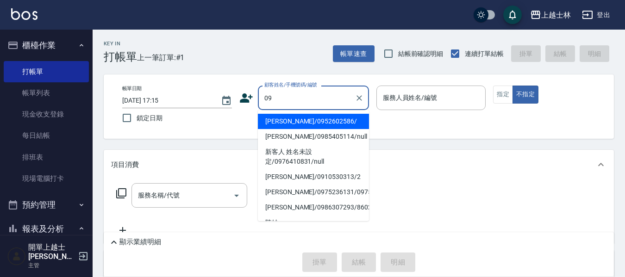
type input "[PERSON_NAME]/0952602586/"
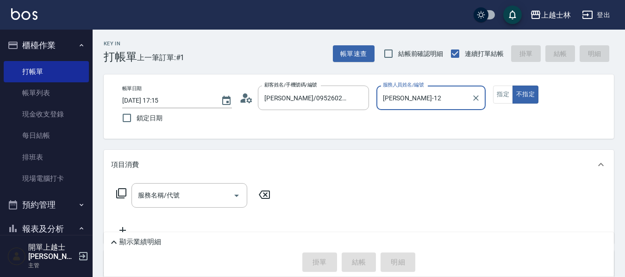
type input "[PERSON_NAME]-12"
click at [512, 86] on button "不指定" at bounding box center [525, 95] width 26 height 18
type button "false"
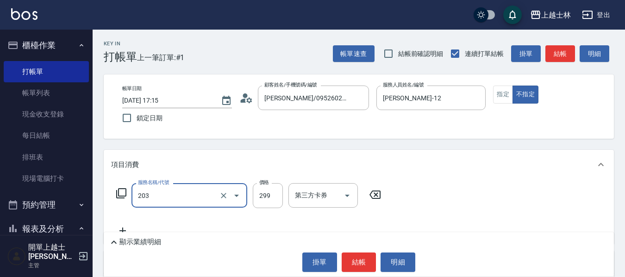
type input "B級洗+剪(203)"
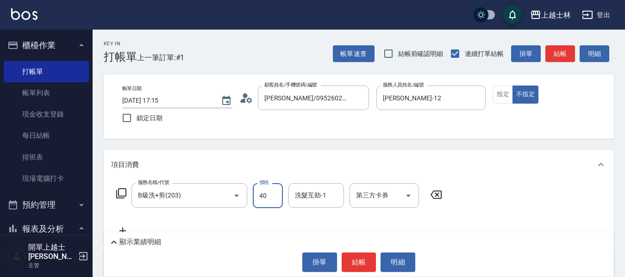
type input "400"
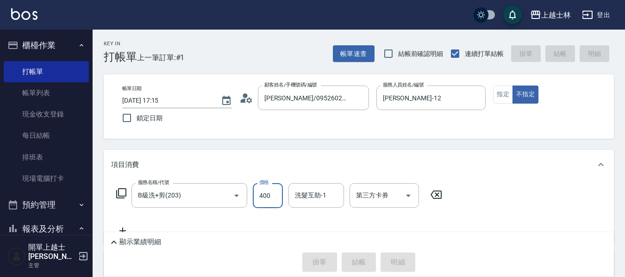
type input "[DATE] 17:42"
